Goal: Information Seeking & Learning: Check status

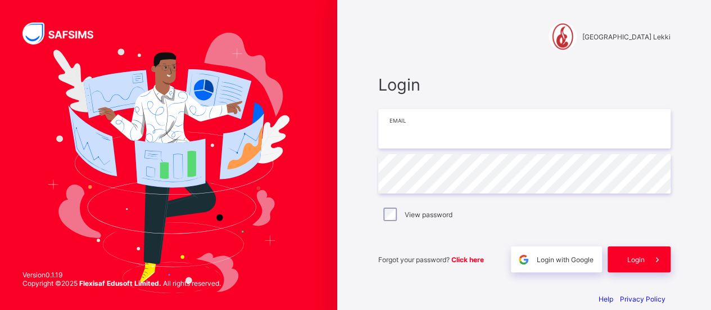
click at [439, 133] on input "email" at bounding box center [524, 128] width 292 height 39
type input "**********"
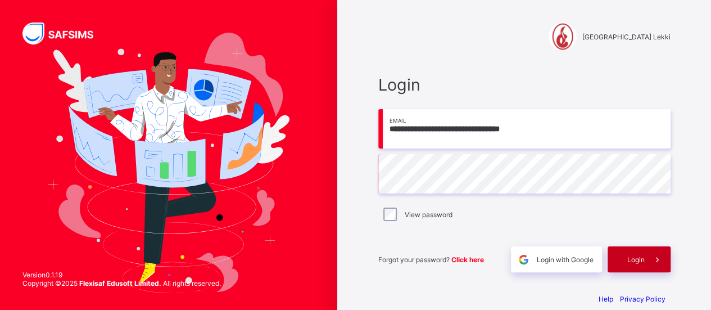
click at [645, 261] on span "Login" at bounding box center [635, 259] width 17 height 8
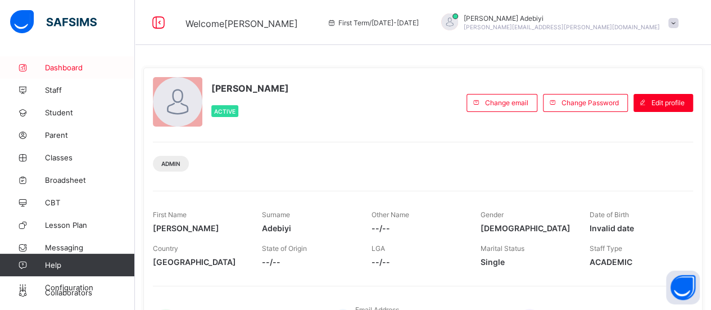
click at [70, 69] on span "Dashboard" at bounding box center [90, 67] width 90 height 9
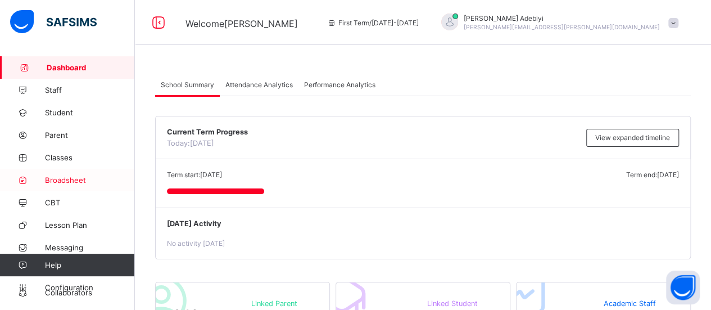
click at [65, 175] on span "Broadsheet" at bounding box center [90, 179] width 90 height 9
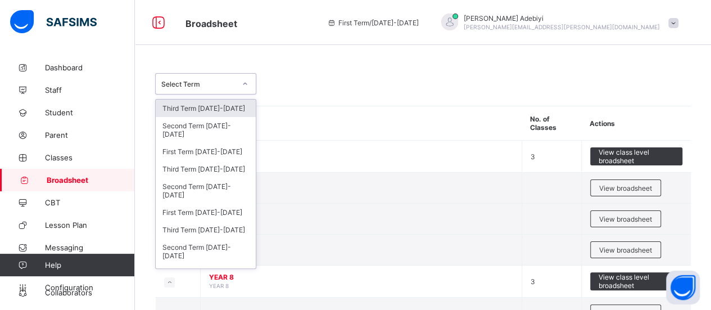
click at [245, 87] on icon at bounding box center [245, 83] width 7 height 11
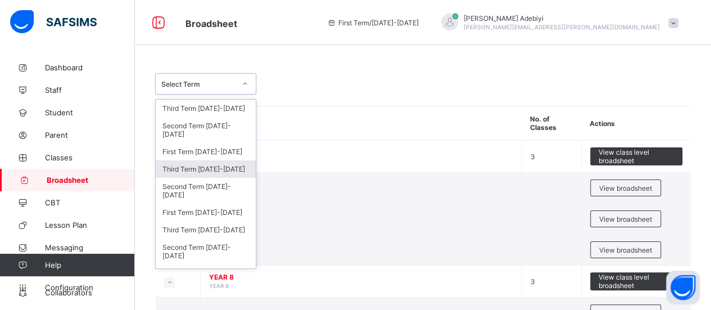
click at [211, 160] on div "Third Term [DATE]-[DATE]" at bounding box center [206, 168] width 100 height 17
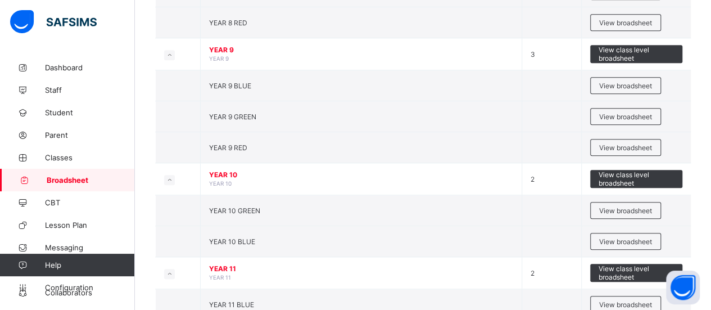
scroll to position [390, 0]
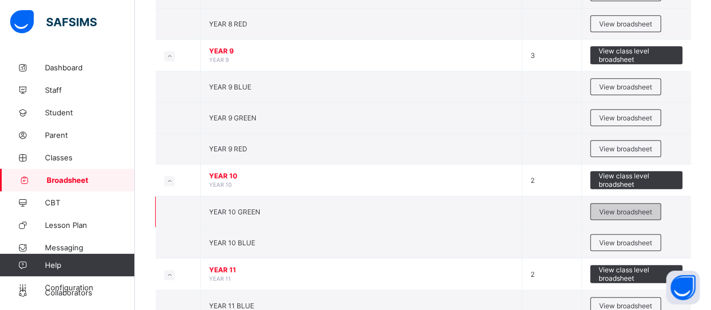
click at [621, 207] on span "View broadsheet" at bounding box center [625, 211] width 53 height 8
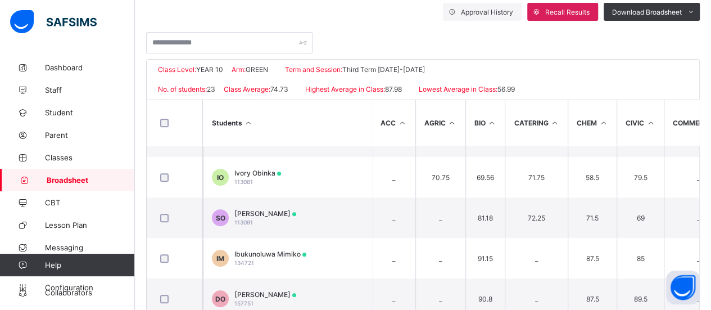
scroll to position [353, 0]
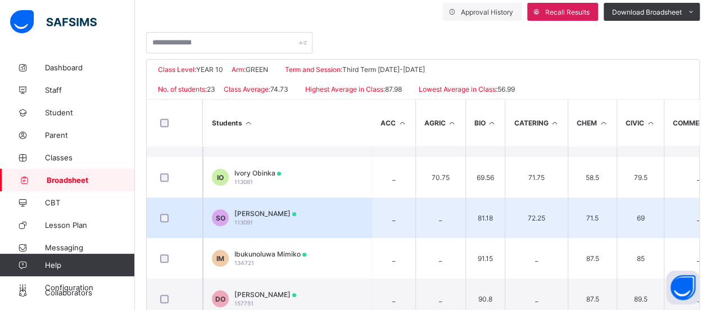
click at [258, 213] on span "[PERSON_NAME]" at bounding box center [265, 213] width 62 height 8
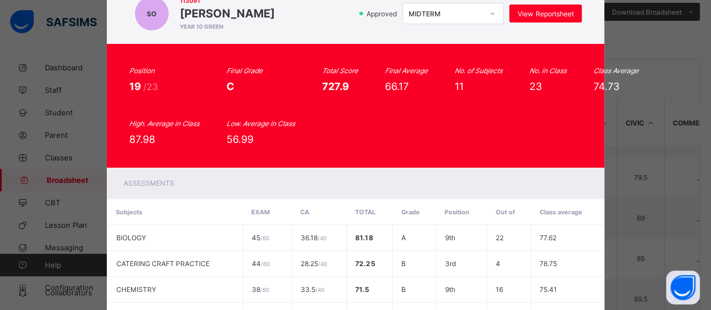
scroll to position [0, 0]
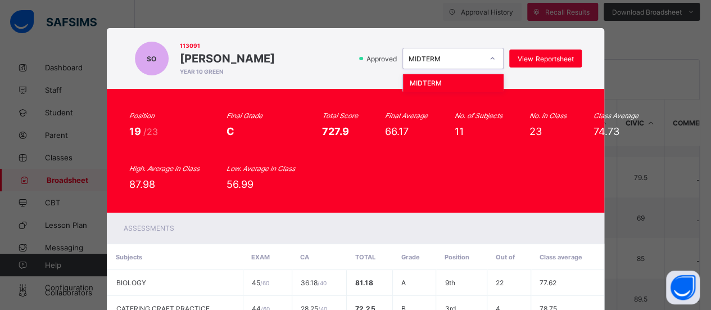
click at [491, 60] on icon at bounding box center [492, 58] width 7 height 11
click at [492, 59] on icon at bounding box center [492, 58] width 7 height 11
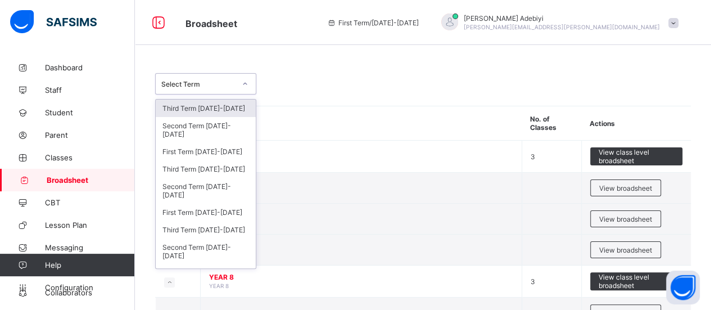
click at [243, 87] on icon at bounding box center [245, 83] width 7 height 11
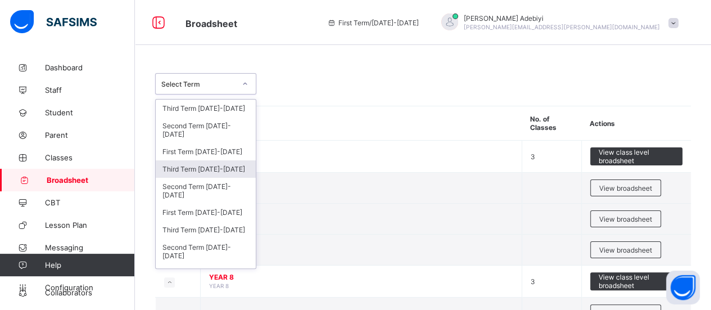
click at [207, 160] on div "Third Term [DATE]-[DATE]" at bounding box center [206, 168] width 100 height 17
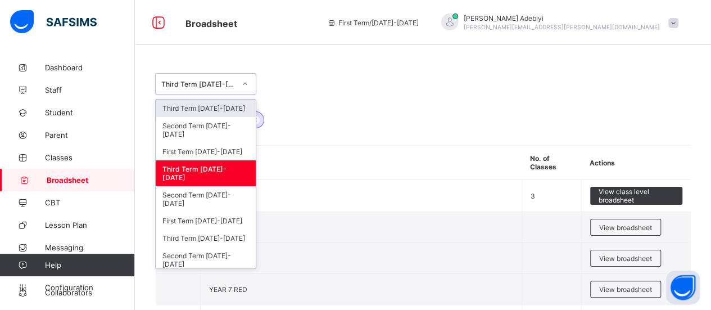
click at [247, 86] on icon at bounding box center [245, 83] width 7 height 11
click at [201, 160] on div "Third Term [DATE]-[DATE]" at bounding box center [206, 173] width 100 height 26
click at [244, 84] on icon at bounding box center [245, 83] width 7 height 11
click at [197, 160] on div "Third Term [DATE]-[DATE]" at bounding box center [206, 173] width 100 height 26
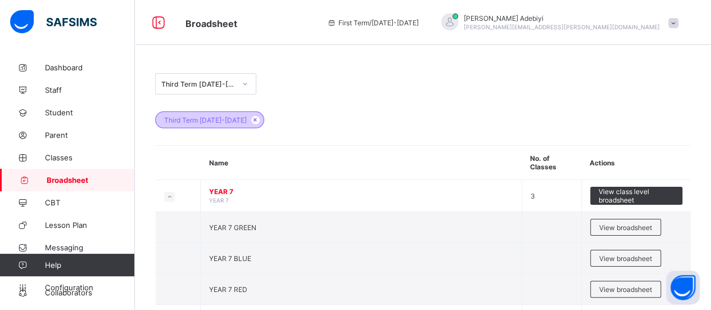
click at [212, 123] on span "Third Term [DATE]-[DATE]" at bounding box center [205, 120] width 83 height 8
click at [70, 176] on span "Broadsheet" at bounding box center [91, 179] width 88 height 9
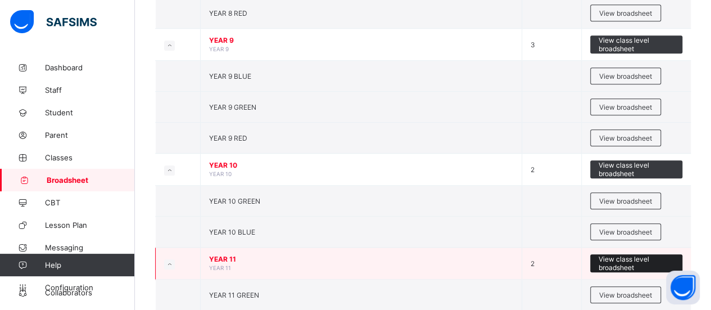
scroll to position [396, 0]
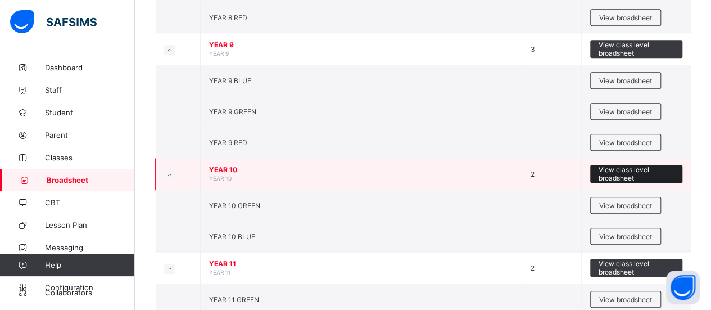
click at [624, 167] on span "View class level broadsheet" at bounding box center [637, 173] width 76 height 17
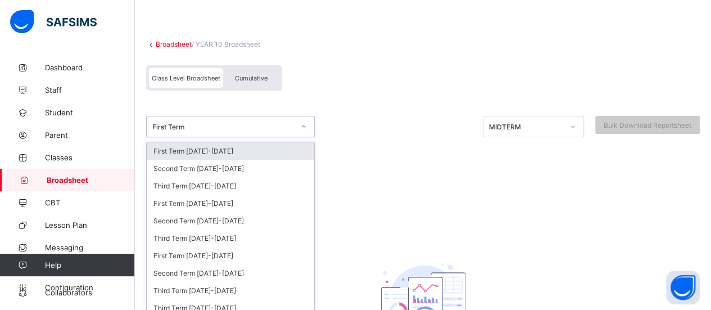
click at [302, 137] on div "option First Term [DATE]-[DATE] focused, 1 of 10. 10 results available. Use Up …" at bounding box center [230, 126] width 169 height 21
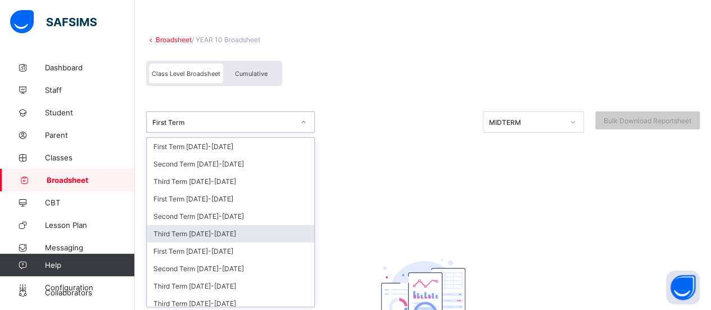
click at [209, 231] on div "Third Term [DATE]-[DATE]" at bounding box center [230, 233] width 167 height 17
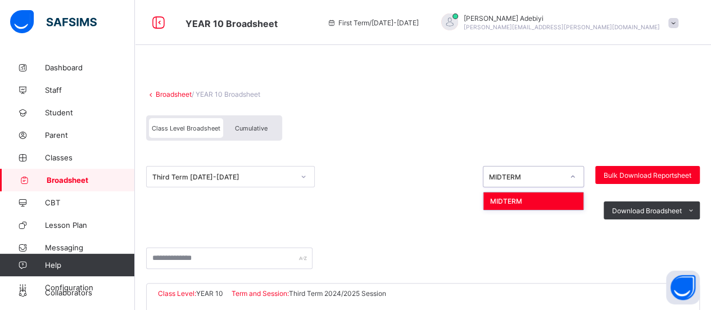
click at [576, 175] on icon at bounding box center [572, 176] width 7 height 11
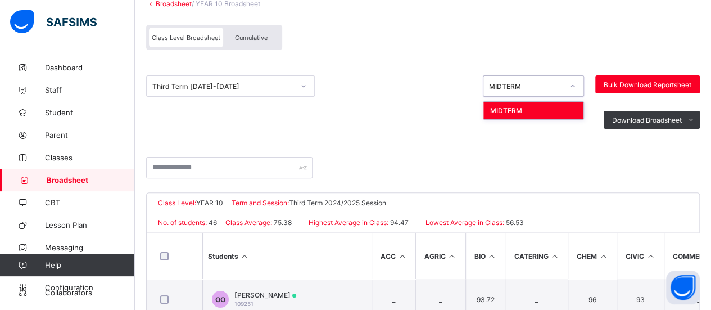
scroll to position [81, 0]
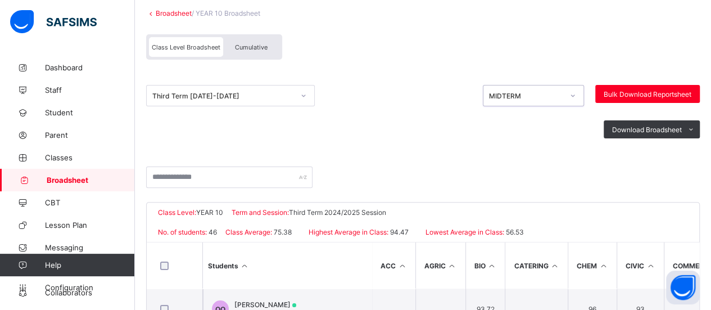
click at [576, 94] on icon at bounding box center [572, 95] width 7 height 11
click at [576, 97] on icon at bounding box center [572, 95] width 7 height 11
click at [573, 112] on div "MIDTERM" at bounding box center [533, 119] width 100 height 17
